Goal: Information Seeking & Learning: Learn about a topic

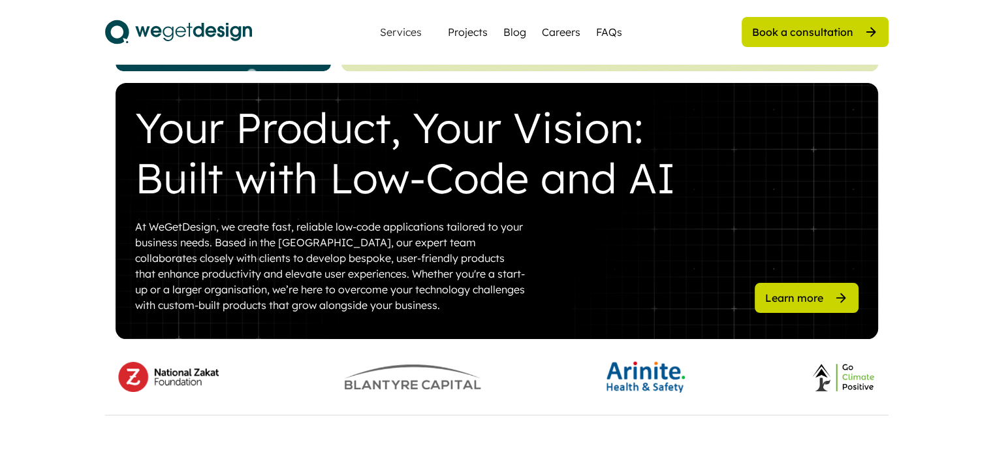
scroll to position [522, 0]
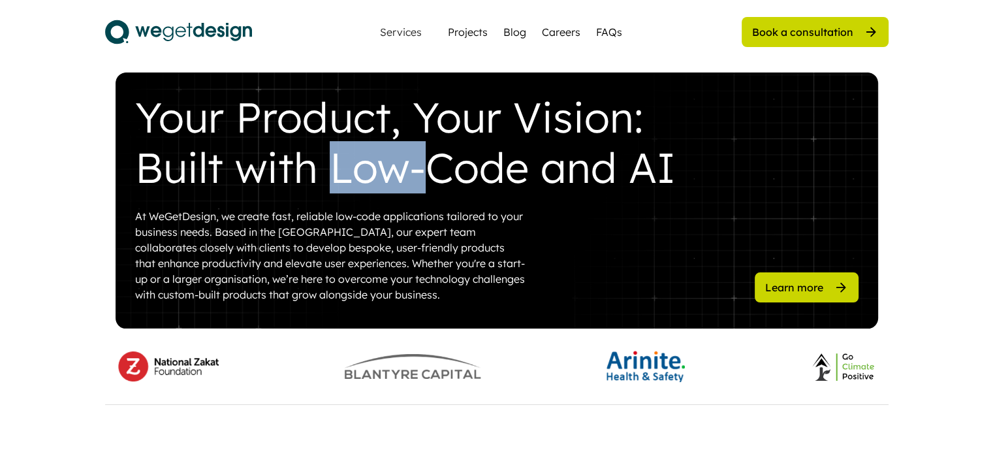
drag, startPoint x: 423, startPoint y: 197, endPoint x: 345, endPoint y: 198, distance: 78.3
click at [331, 198] on div "Your Product, Your Vision: Built with Low-Code and AI At WeGetDesign, we create…" at bounding box center [497, 200] width 762 height 256
click at [345, 198] on div "Your Product, Your Vision: Built with Low-Code and AI At WeGetDesign, we create…" at bounding box center [497, 200] width 762 height 256
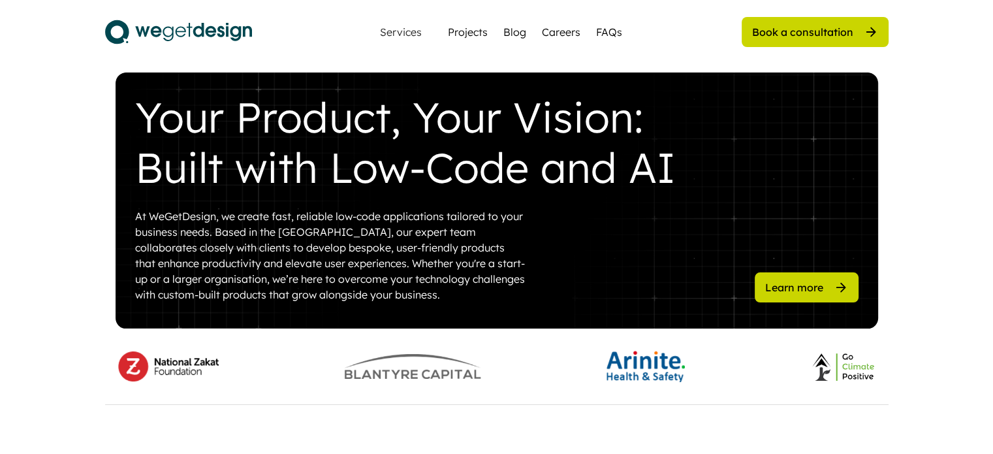
click at [309, 177] on div "Your Product, Your Vision: Built with Low-Code and AI" at bounding box center [415, 142] width 561 height 100
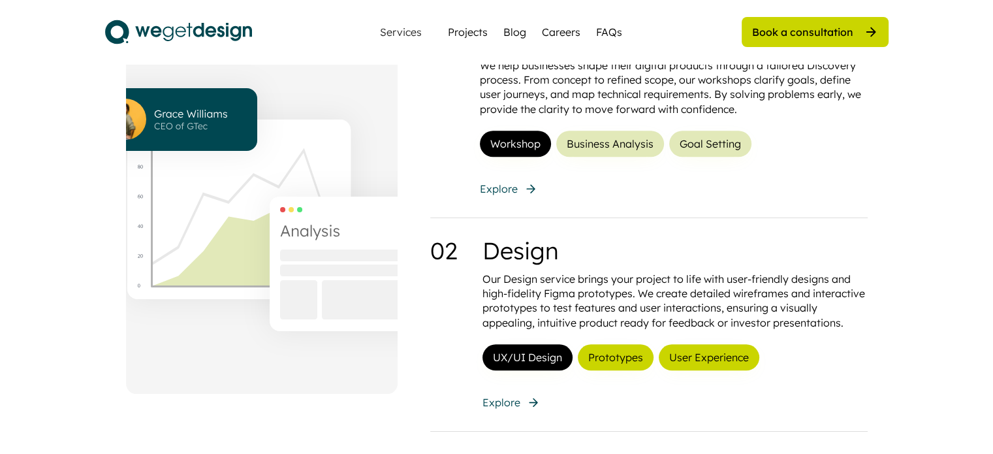
scroll to position [1044, 0]
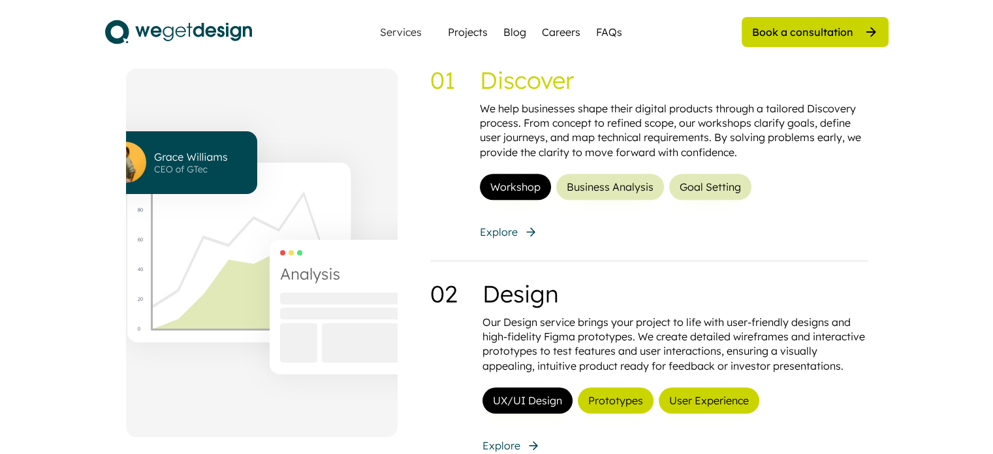
click at [626, 192] on button "Business Analysis" at bounding box center [610, 187] width 108 height 26
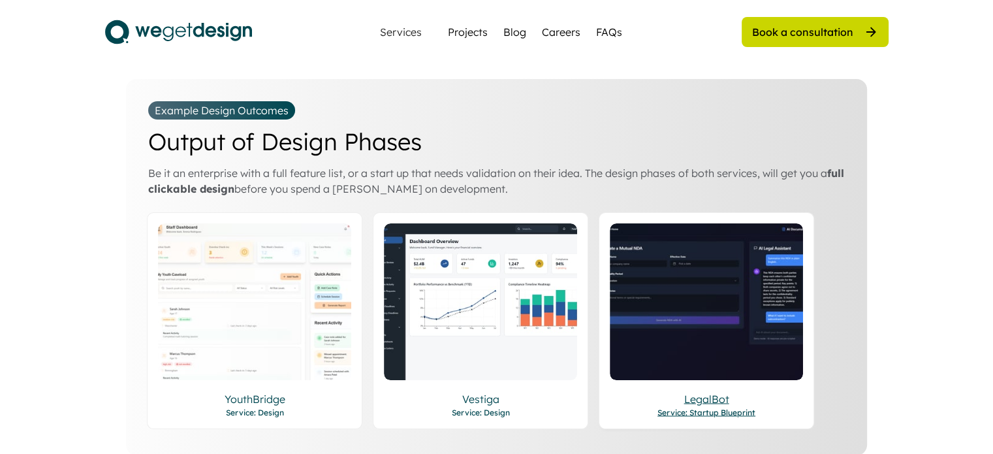
scroll to position [2153, 0]
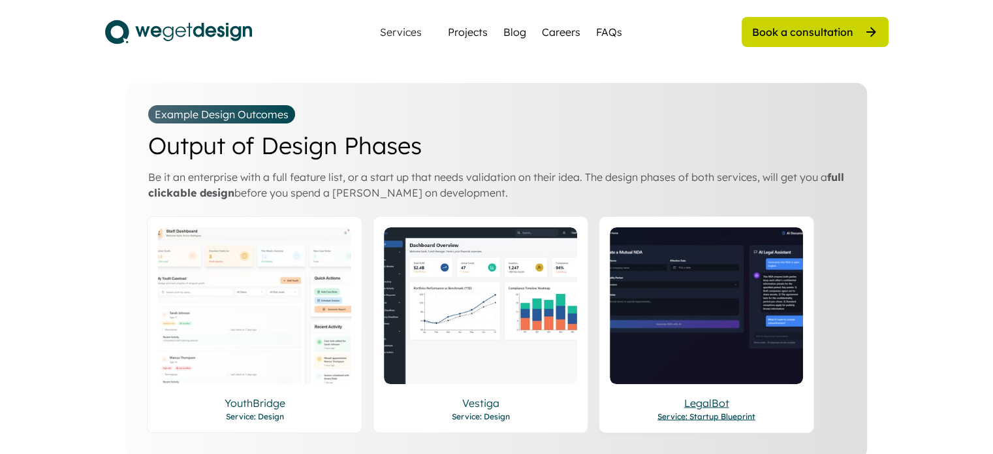
click at [700, 394] on div "LegalBot" at bounding box center [705, 402] width 193 height 16
click at [465, 410] on div "Service: Design" at bounding box center [480, 416] width 193 height 12
click at [472, 364] on img at bounding box center [480, 305] width 193 height 157
click at [476, 394] on div "Vestiga" at bounding box center [480, 402] width 193 height 16
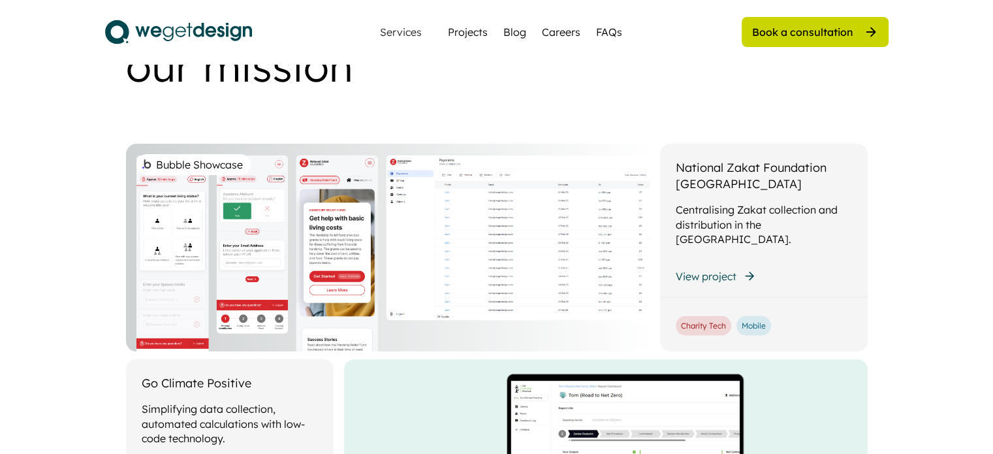
scroll to position [2675, 0]
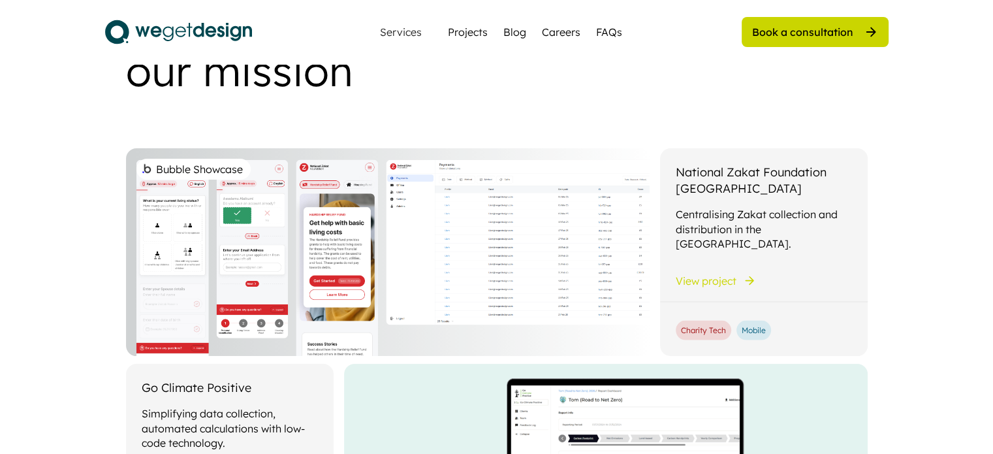
click at [676, 273] on div "View project" at bounding box center [705, 280] width 61 height 14
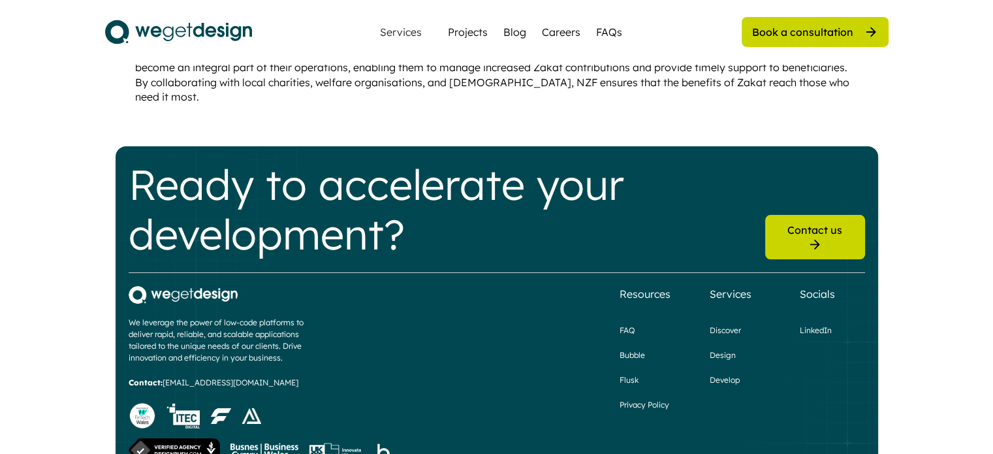
scroll to position [1428, 0]
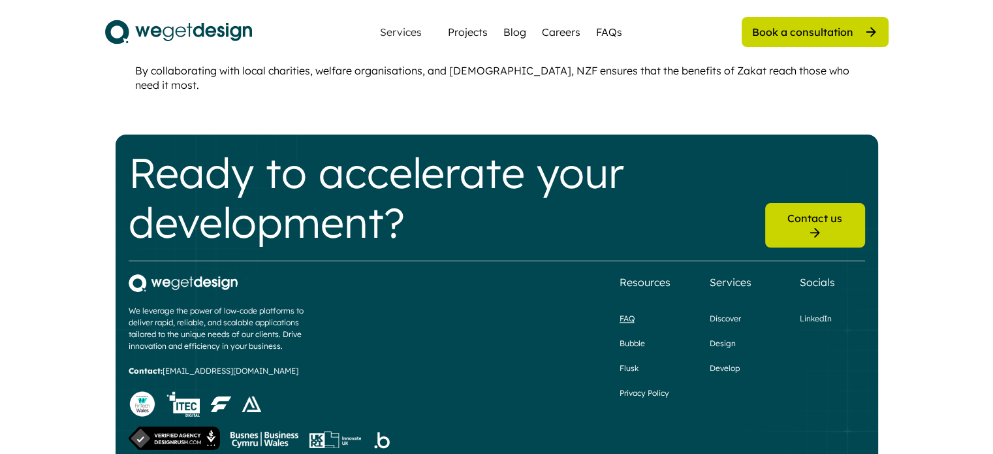
click at [631, 313] on div "FAQ" at bounding box center [626, 319] width 15 height 12
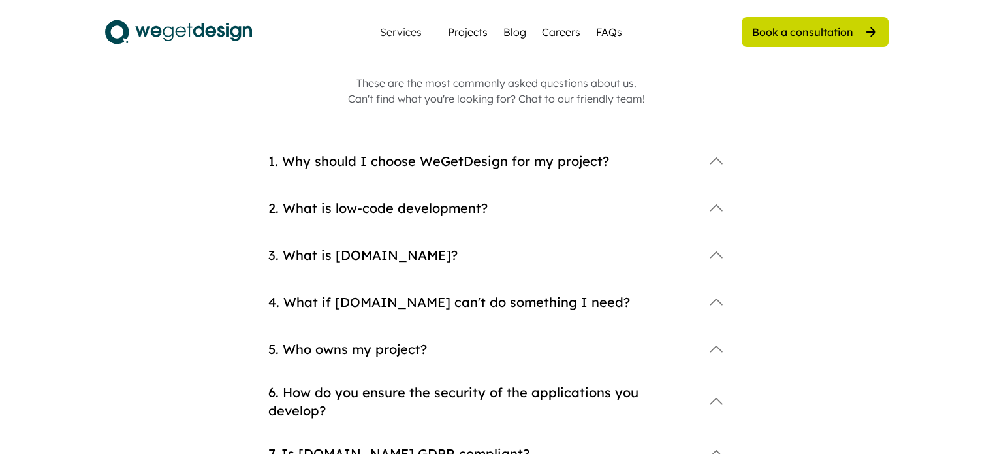
scroll to position [131, 0]
click at [540, 166] on div "1. Why should I choose WeGetDesign for my project?" at bounding box center [481, 160] width 426 height 18
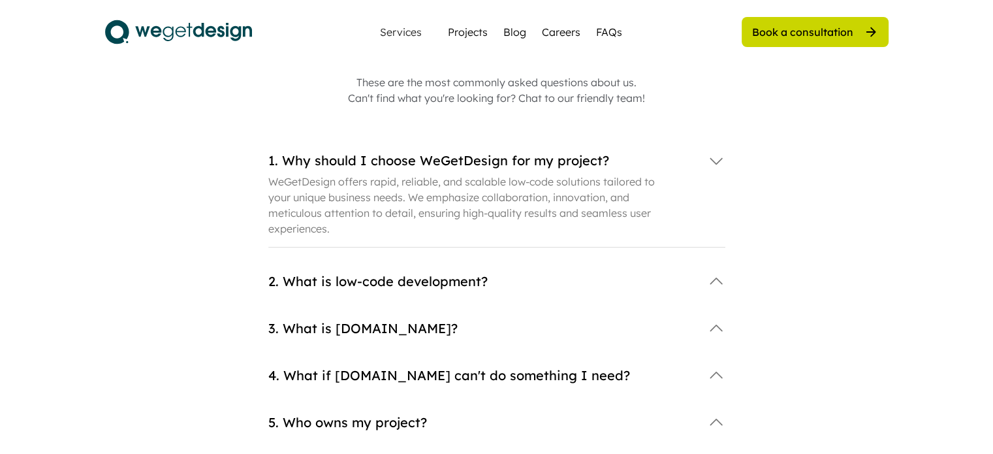
click at [538, 166] on div "1. Why should I choose WeGetDesign for my project?" at bounding box center [481, 160] width 426 height 18
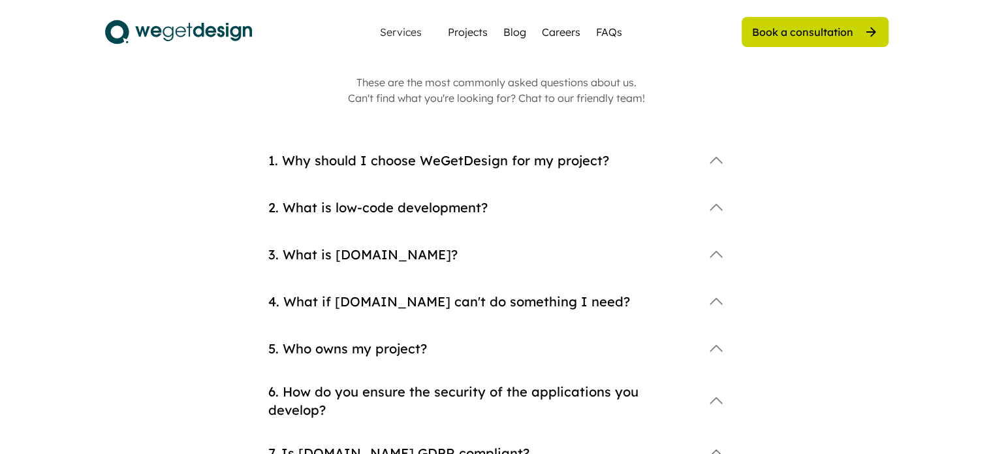
click at [457, 210] on div "2. What is low-code development?" at bounding box center [481, 207] width 426 height 18
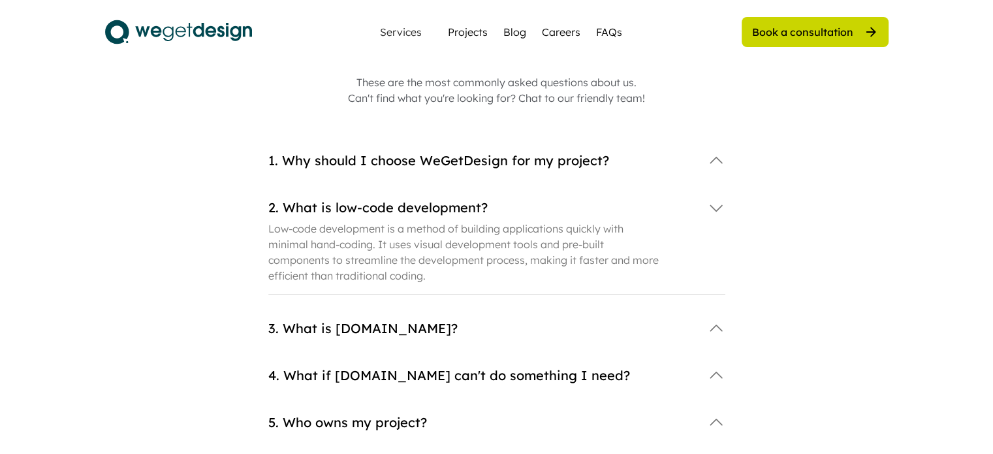
click at [360, 318] on div "3. What is [DOMAIN_NAME]?" at bounding box center [496, 328] width 457 height 26
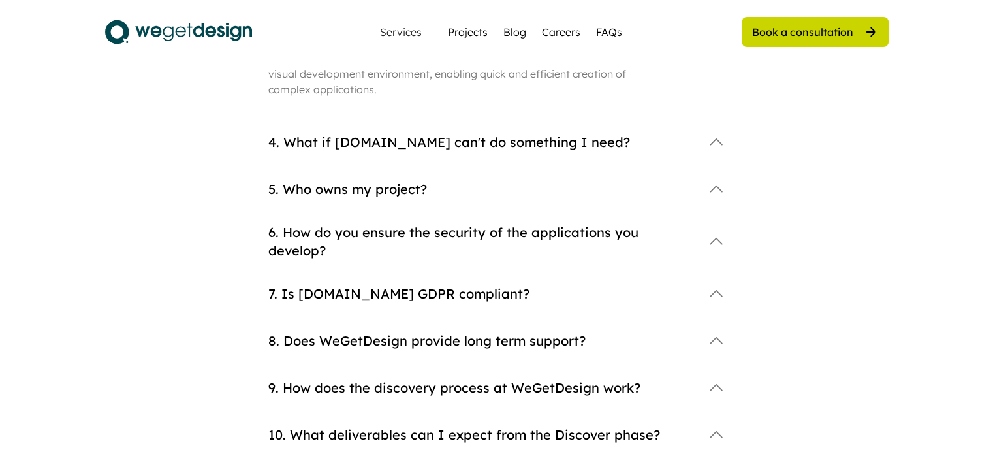
scroll to position [457, 0]
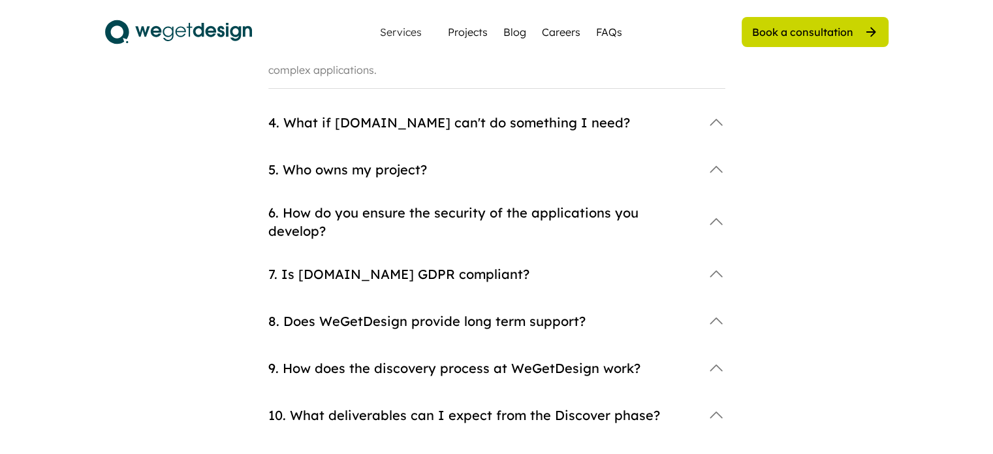
click at [548, 117] on div "4. What if [DOMAIN_NAME] can't do something I need?" at bounding box center [481, 123] width 426 height 18
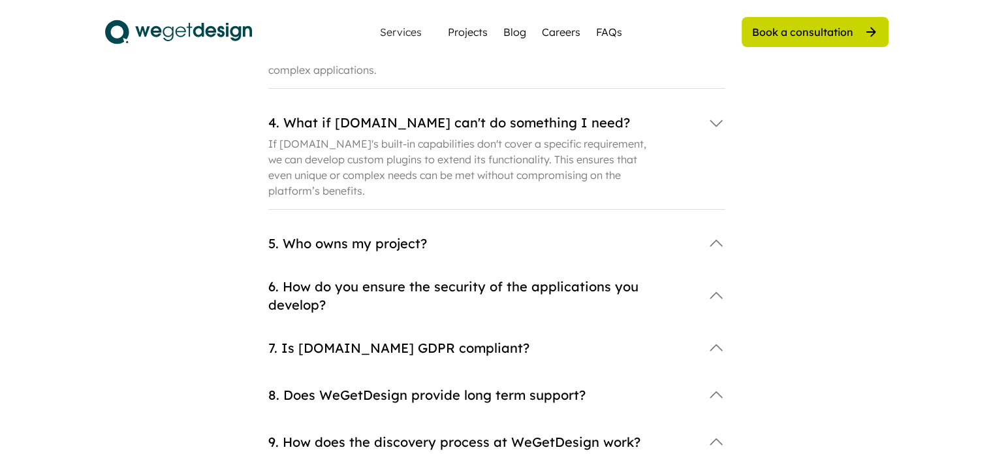
click at [403, 243] on div "5. Who owns my project?" at bounding box center [481, 243] width 426 height 18
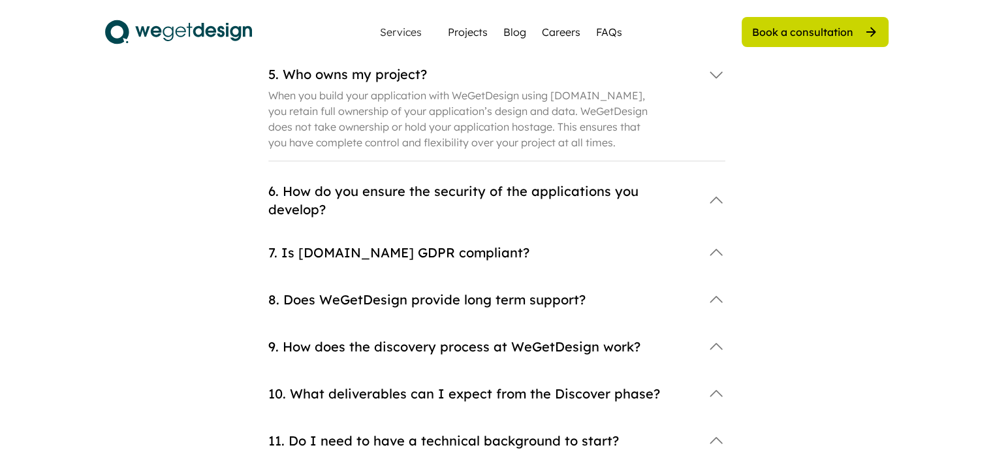
scroll to position [653, 0]
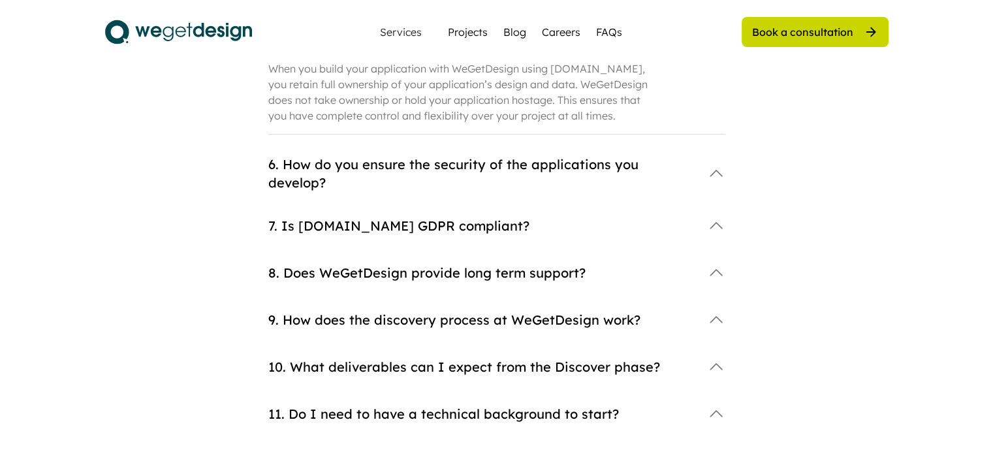
click at [425, 217] on div "7. Is [DOMAIN_NAME] GDPR compliant?" at bounding box center [481, 226] width 426 height 18
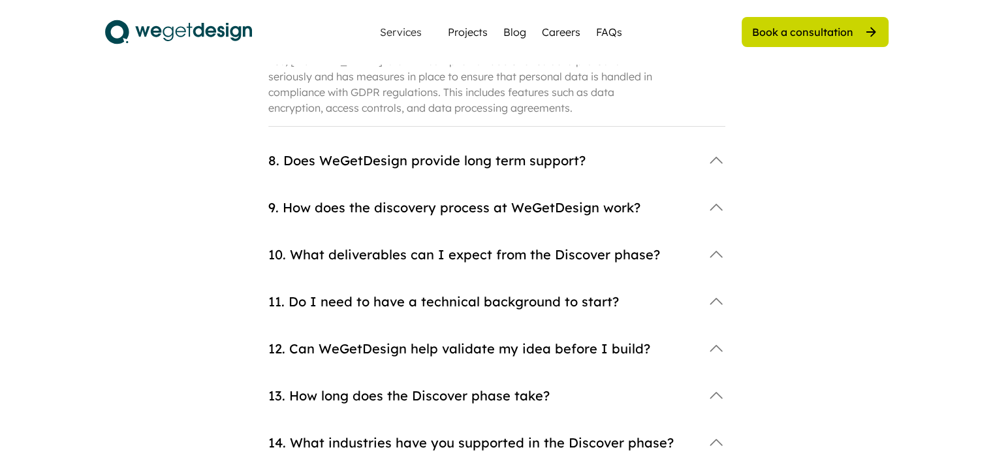
scroll to position [848, 0]
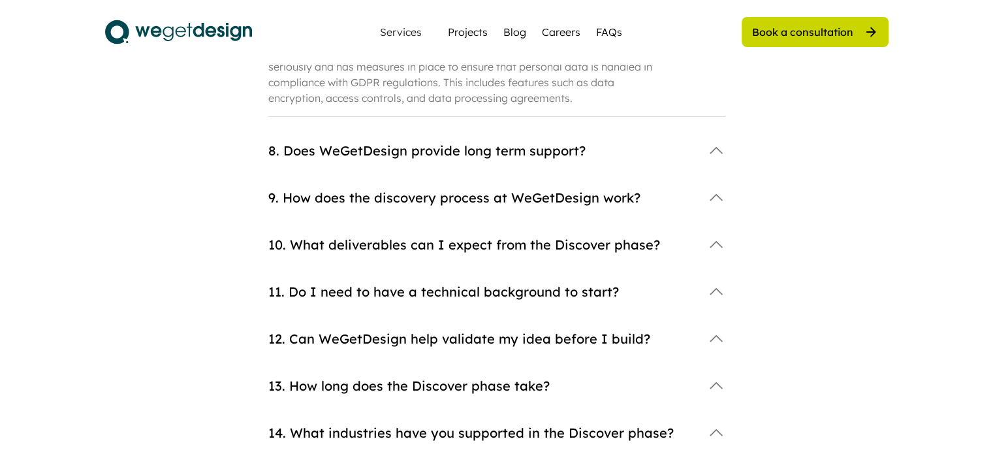
click at [374, 236] on div "10. What deliverables can I expect from the Discover phase?" at bounding box center [481, 245] width 426 height 18
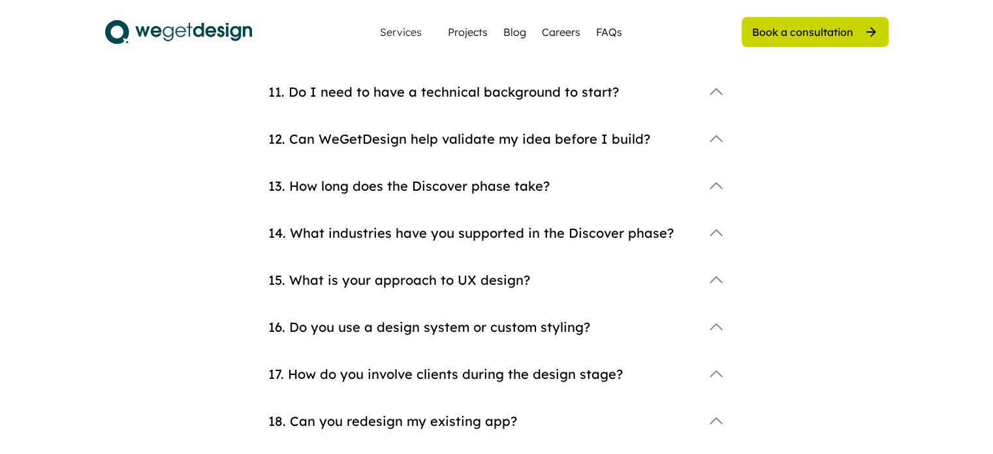
scroll to position [1109, 0]
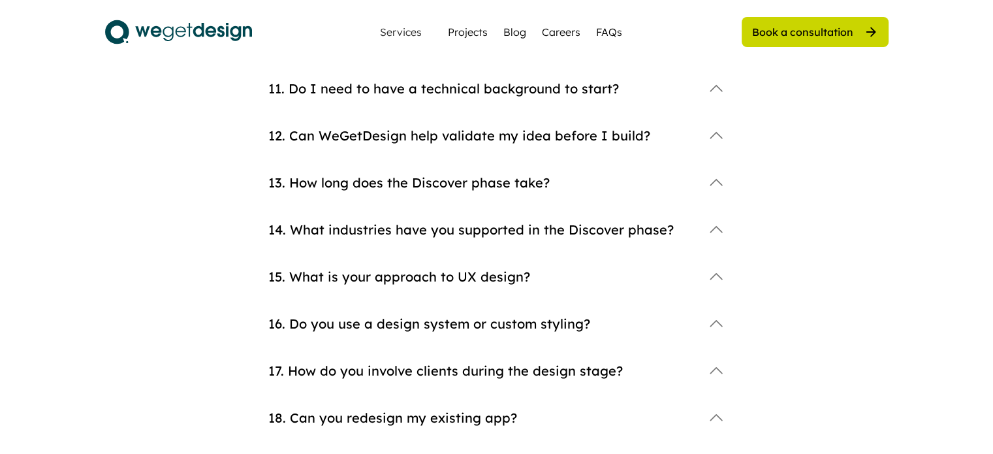
click at [426, 221] on div "14. What industries have you supported in the Discover phase?" at bounding box center [481, 230] width 426 height 18
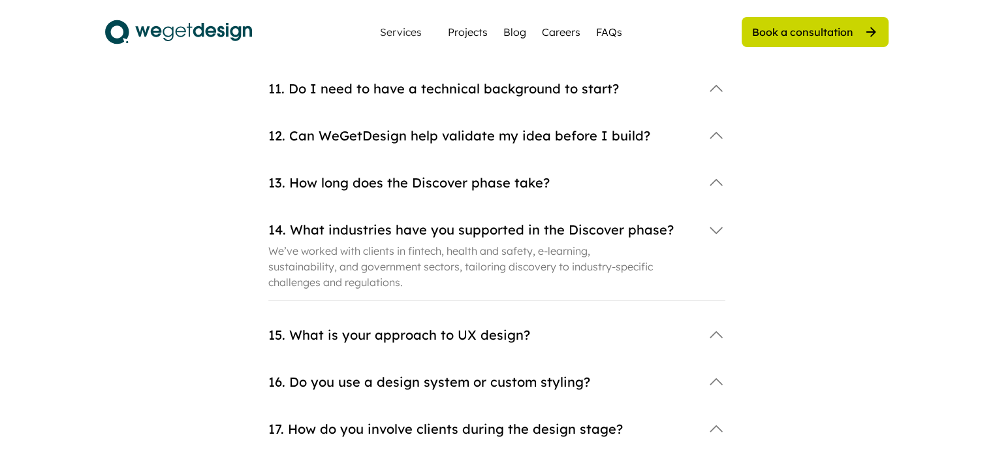
click at [426, 221] on div "14. What industries have you supported in the Discover phase?" at bounding box center [481, 230] width 426 height 18
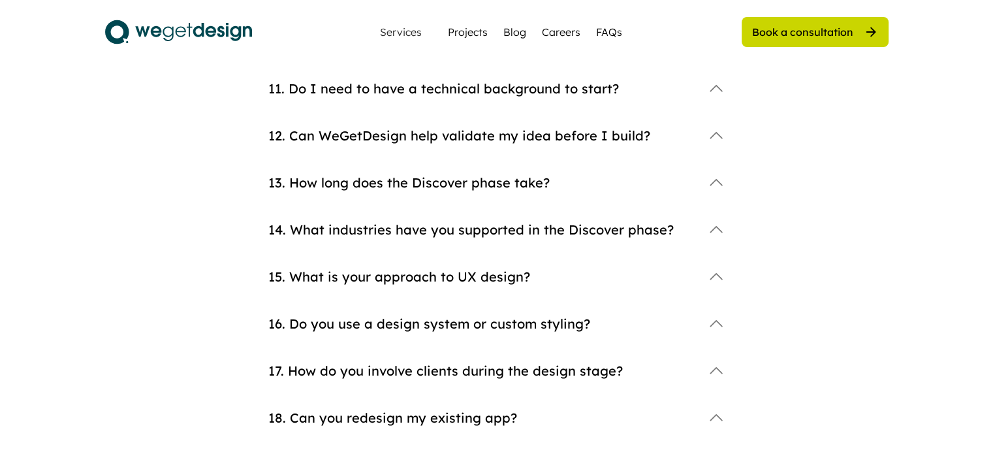
click at [367, 268] on div "15. What is your approach to UX design?" at bounding box center [481, 277] width 426 height 18
